Goal: Information Seeking & Learning: Learn about a topic

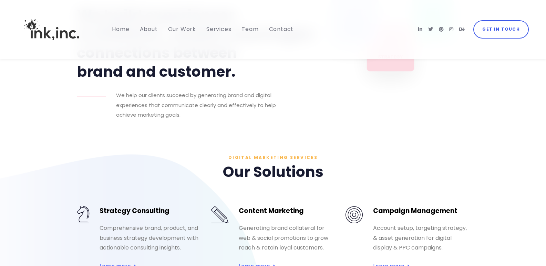
scroll to position [448, 0]
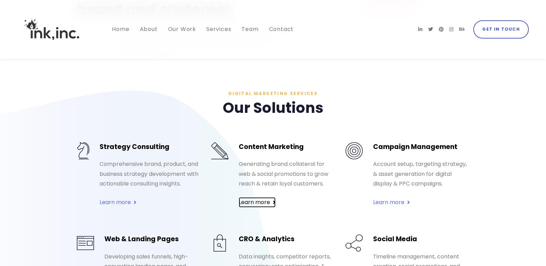
click at [260, 197] on span "Learn more" at bounding box center [254, 202] width 31 height 10
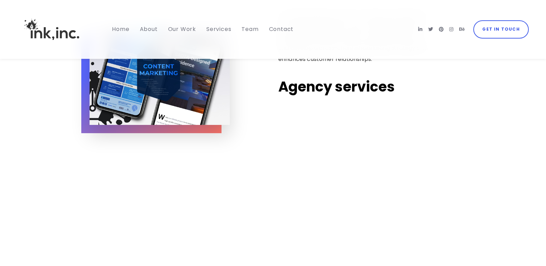
scroll to position [551, 0]
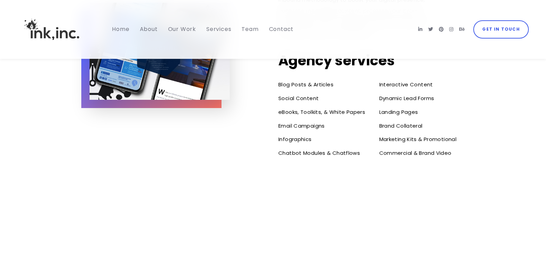
drag, startPoint x: 118, startPoint y: 185, endPoint x: 105, endPoint y: 185, distance: 13.1
drag, startPoint x: 85, startPoint y: 176, endPoint x: 142, endPoint y: 183, distance: 57.3
